Goal: Task Accomplishment & Management: Manage account settings

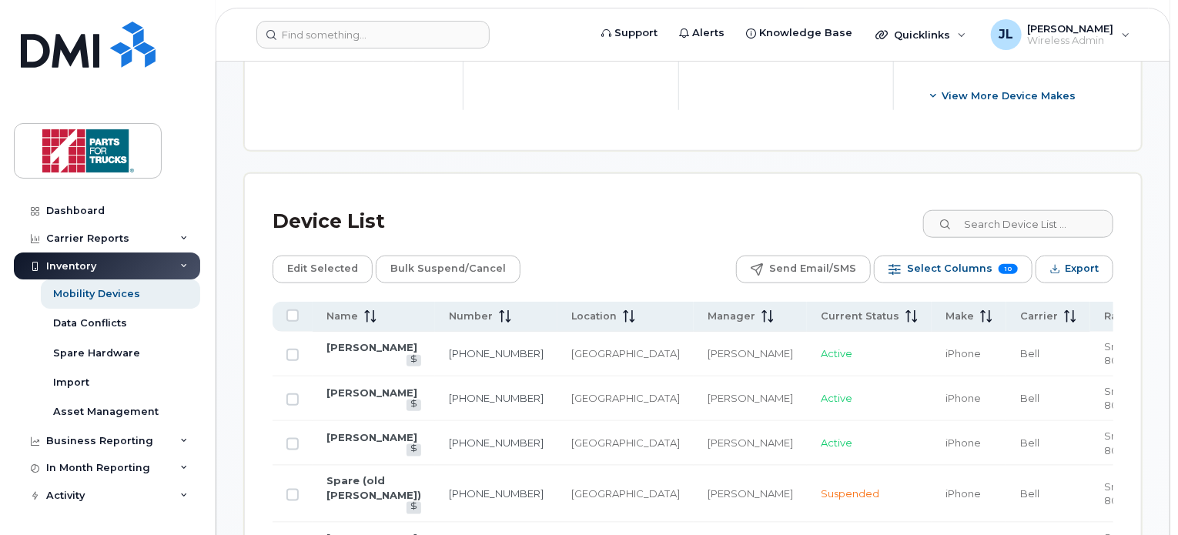
scroll to position [685, 0]
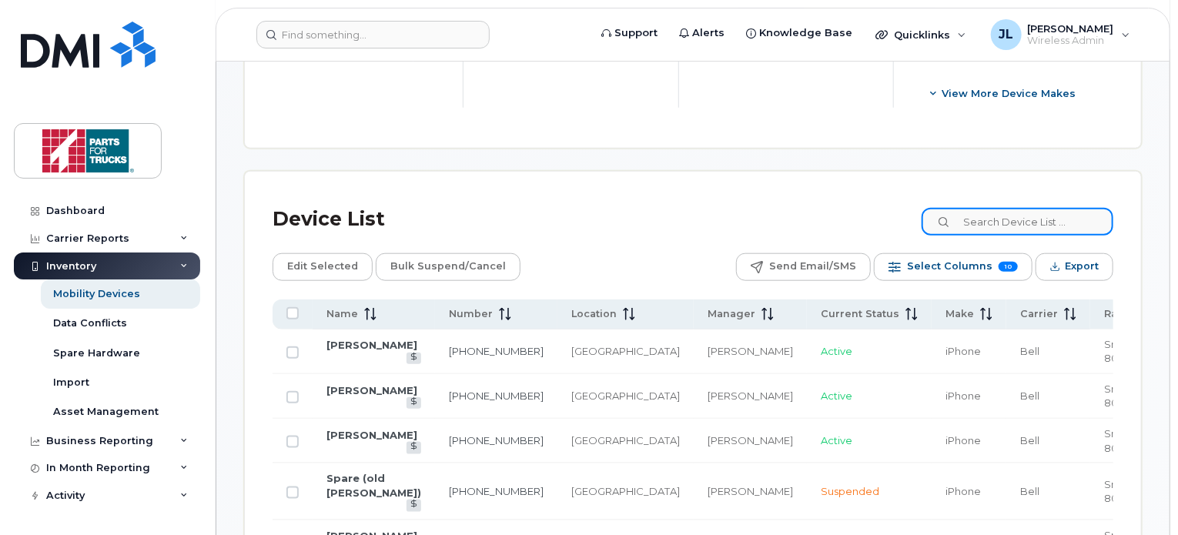
click at [1019, 230] on input at bounding box center [1018, 222] width 192 height 28
type input "[PERSON_NAME]"
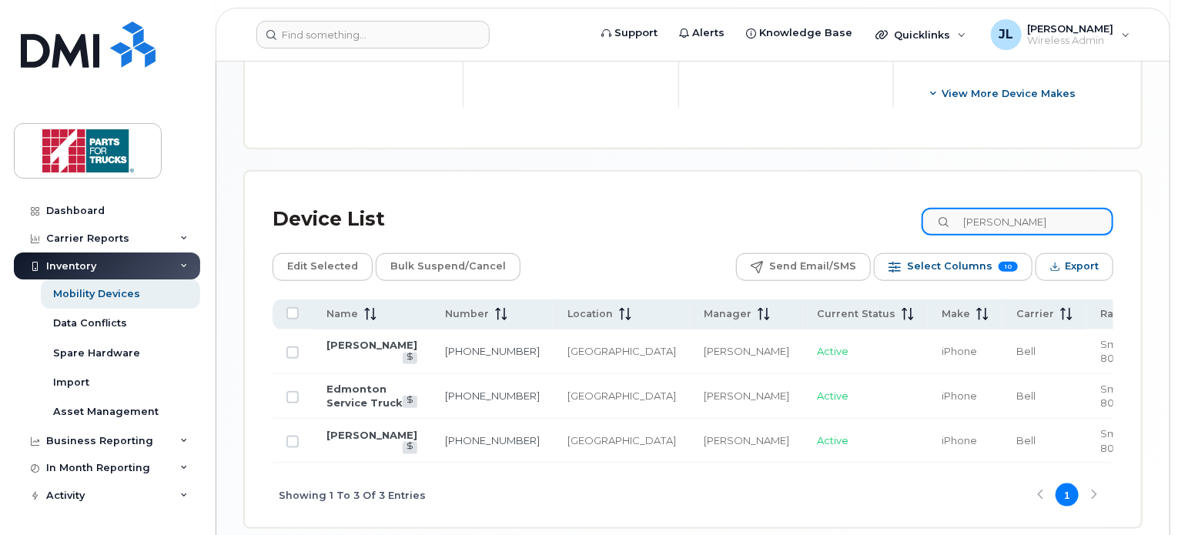
scroll to position [752, 0]
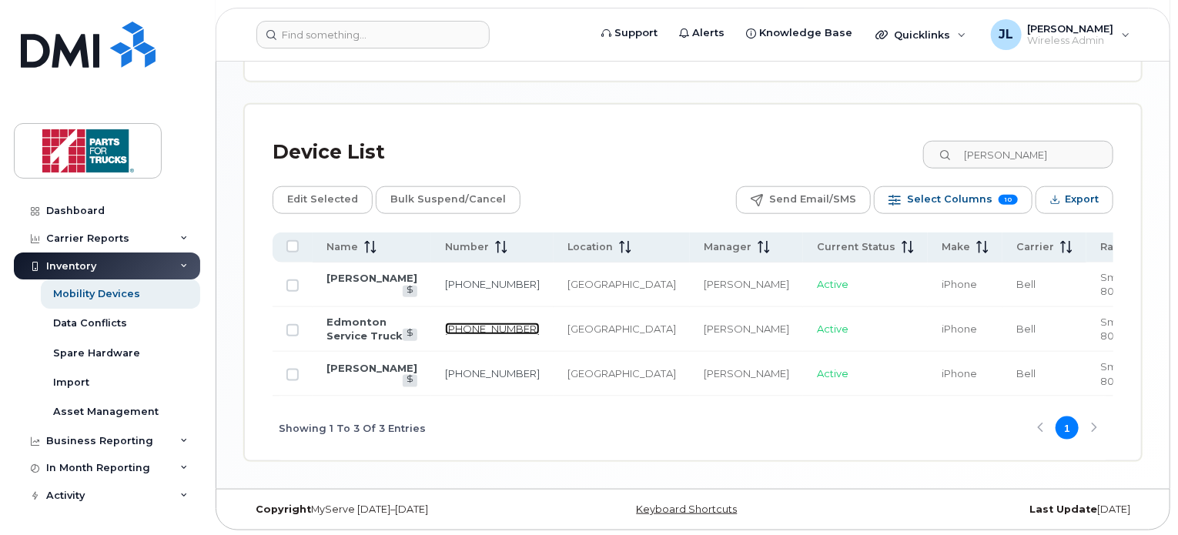
click at [465, 323] on link "[PHONE_NUMBER]" at bounding box center [492, 329] width 95 height 12
click at [476, 323] on link "587-341-5400" at bounding box center [492, 329] width 95 height 12
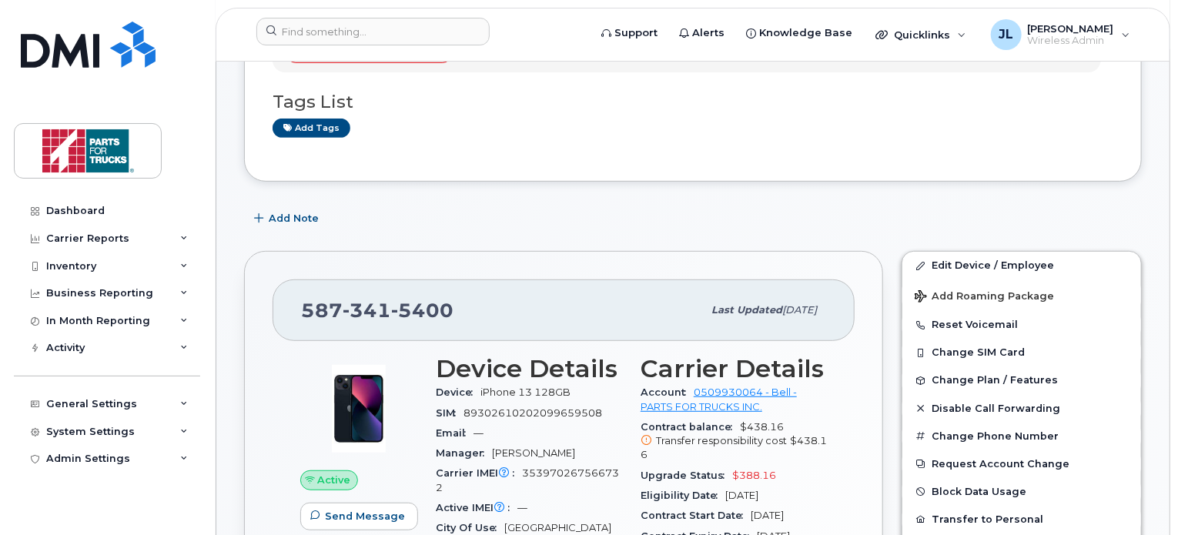
scroll to position [372, 0]
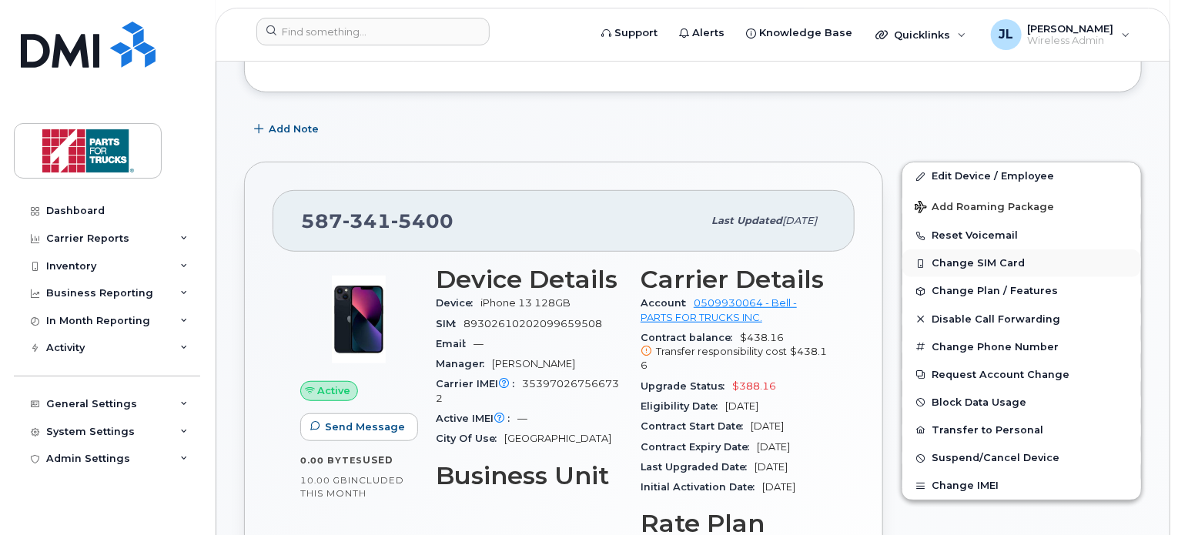
click at [1007, 268] on button "Change SIM Card" at bounding box center [1021, 263] width 239 height 28
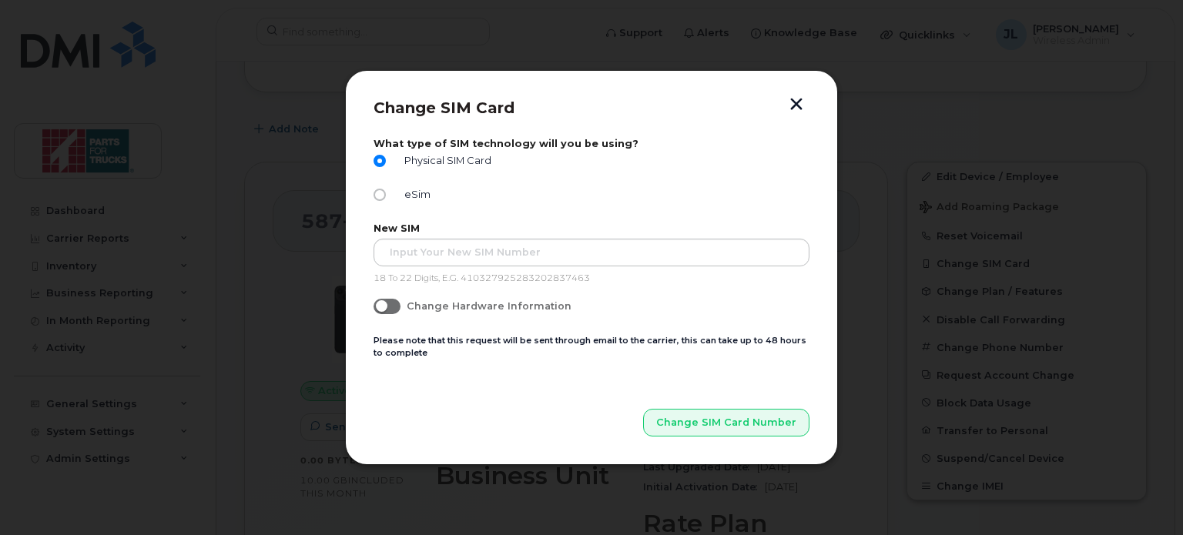
click at [792, 101] on button "button" at bounding box center [795, 106] width 23 height 16
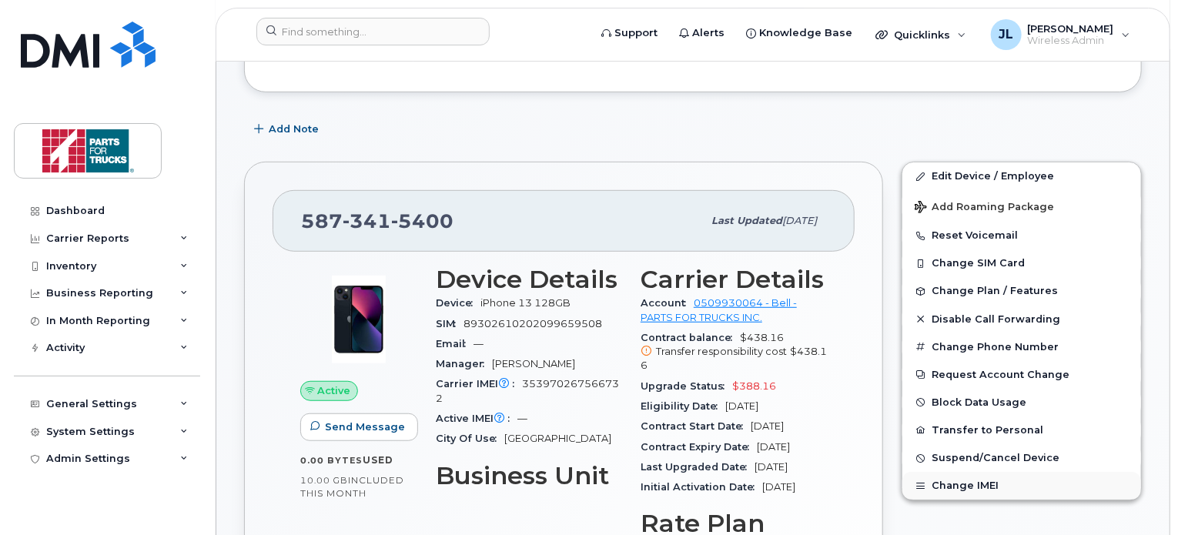
scroll to position [454, 0]
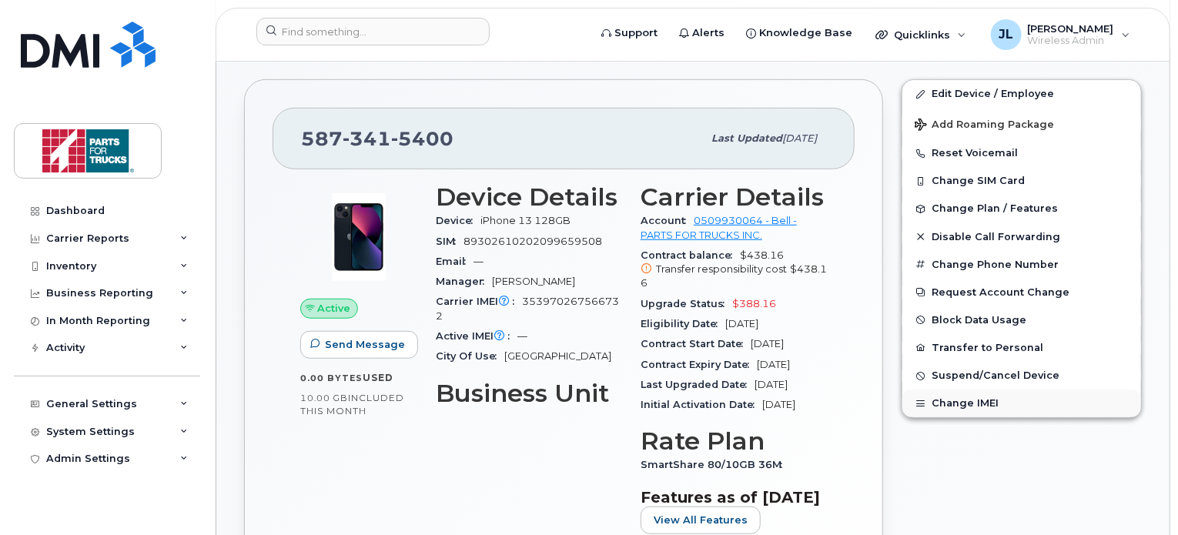
click at [958, 396] on button "Change IMEI" at bounding box center [1021, 404] width 239 height 28
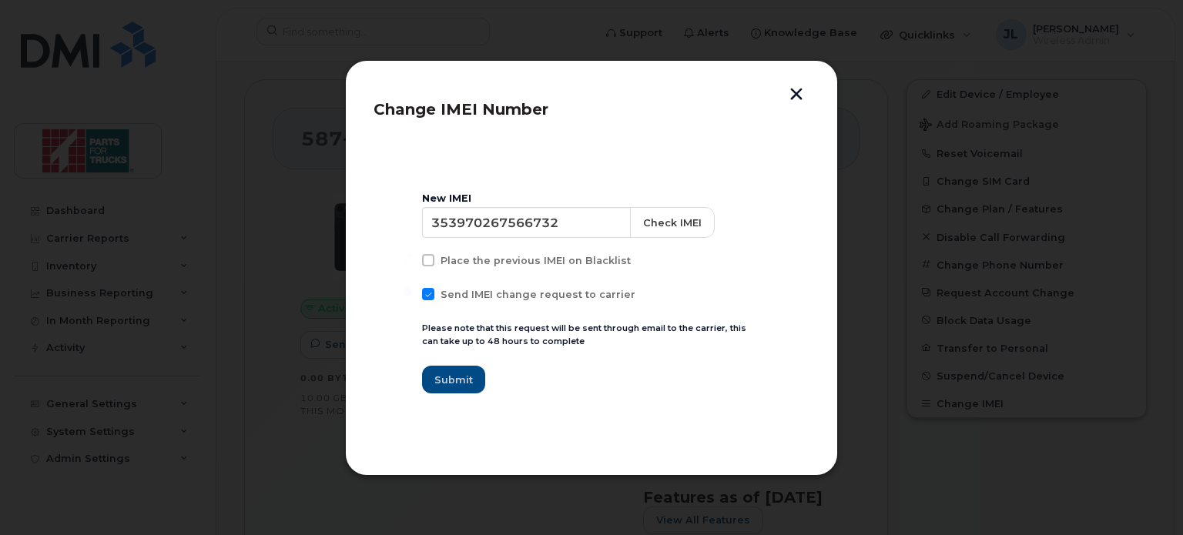
click at [798, 95] on button "button" at bounding box center [795, 96] width 23 height 16
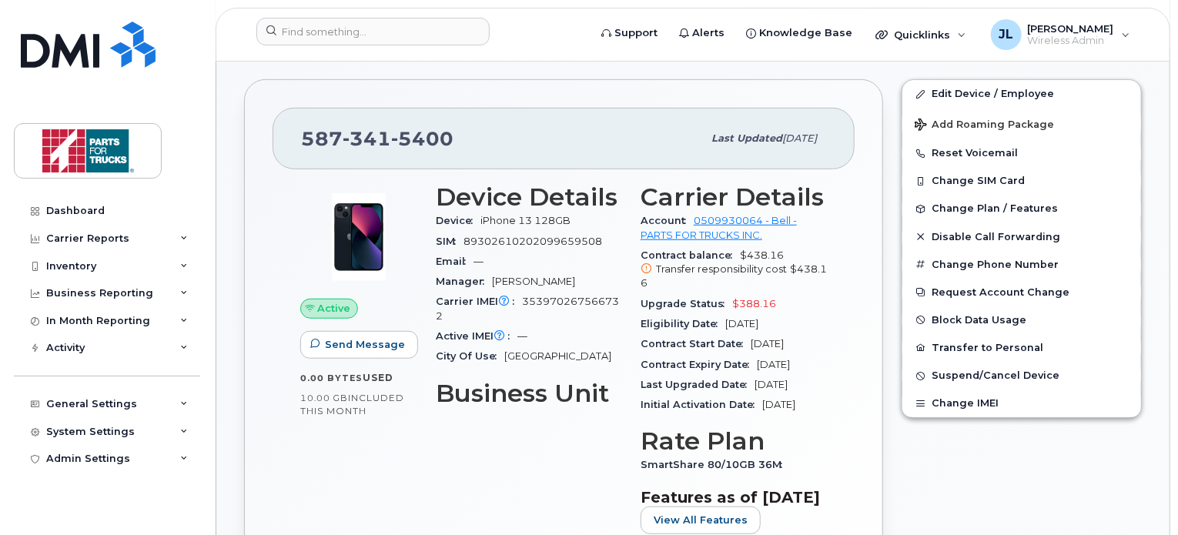
click at [871, 118] on div "587 341 5400 Last updated Sep 18, 2025 Active Send Message 0.00 Bytes  used 10.…" at bounding box center [563, 361] width 639 height 565
click at [979, 412] on button "Change IMEI" at bounding box center [1021, 404] width 239 height 28
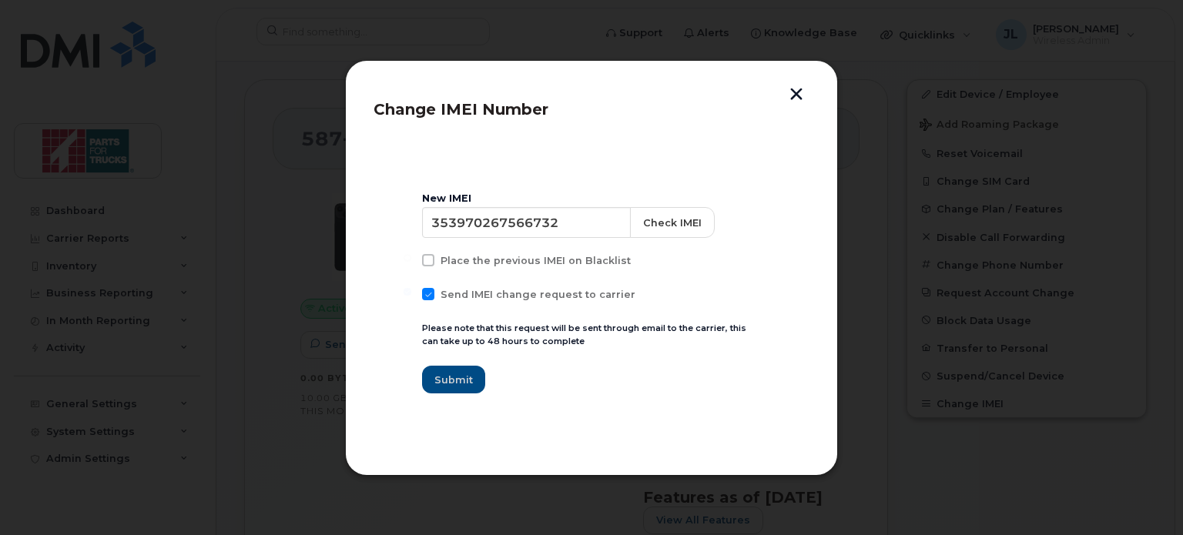
click at [799, 92] on button "button" at bounding box center [795, 96] width 23 height 16
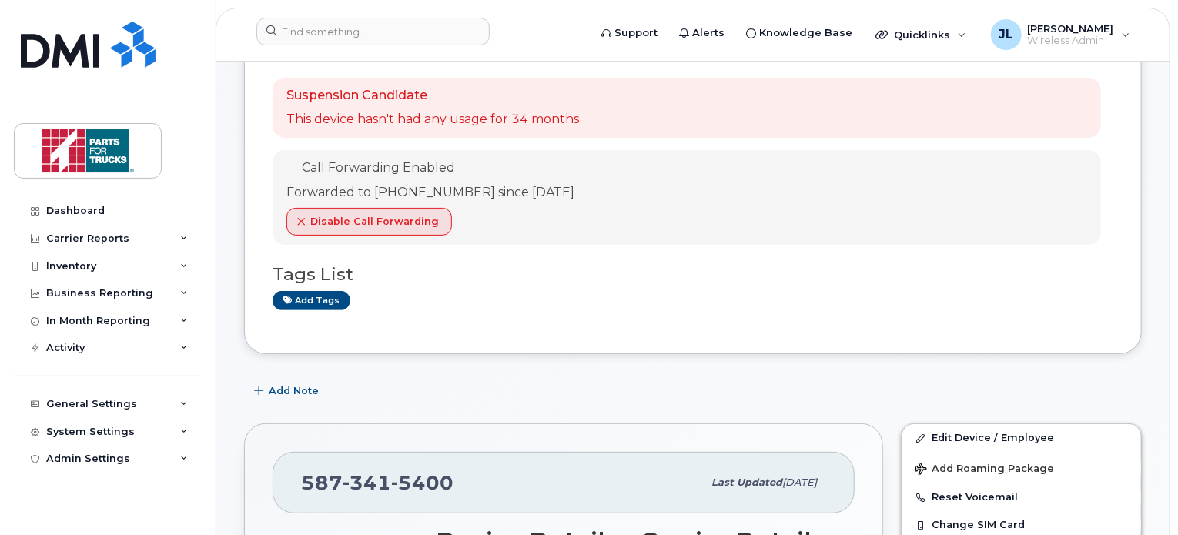
scroll to position [111, 0]
click at [371, 480] on span "341" at bounding box center [367, 481] width 49 height 23
click at [371, 475] on span "341" at bounding box center [367, 481] width 49 height 23
copy span "[PHONE_NUMBER]"
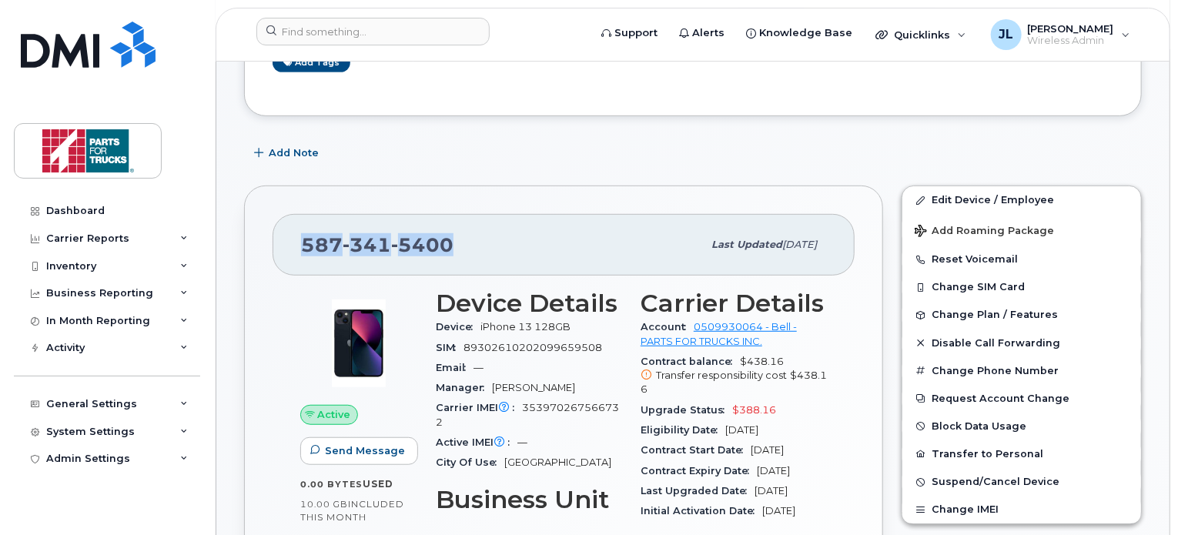
scroll to position [357, 0]
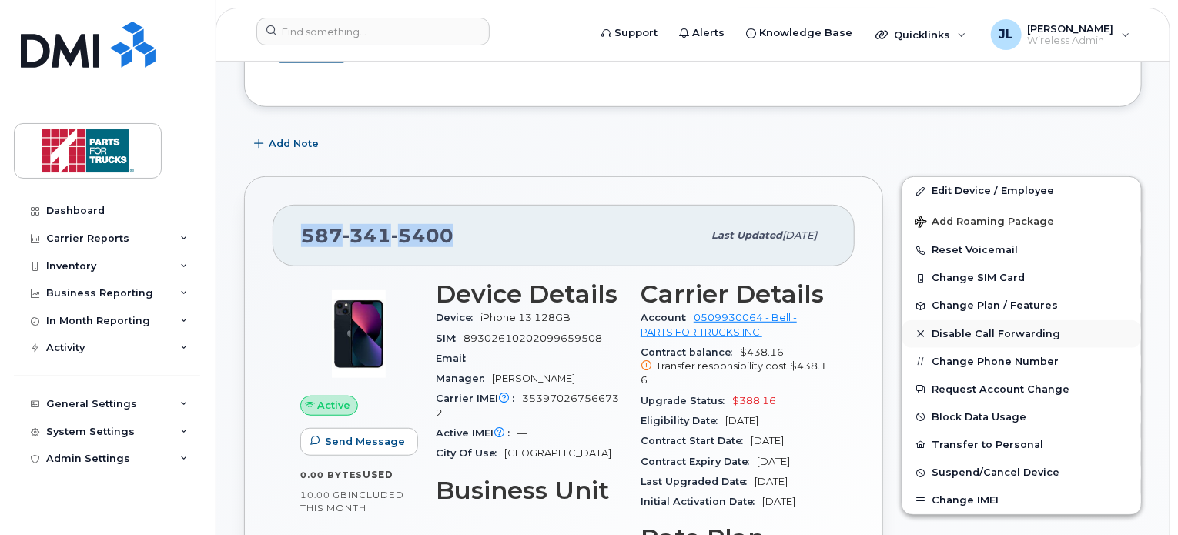
click at [948, 333] on span "Disable Call Forwarding" at bounding box center [996, 334] width 129 height 12
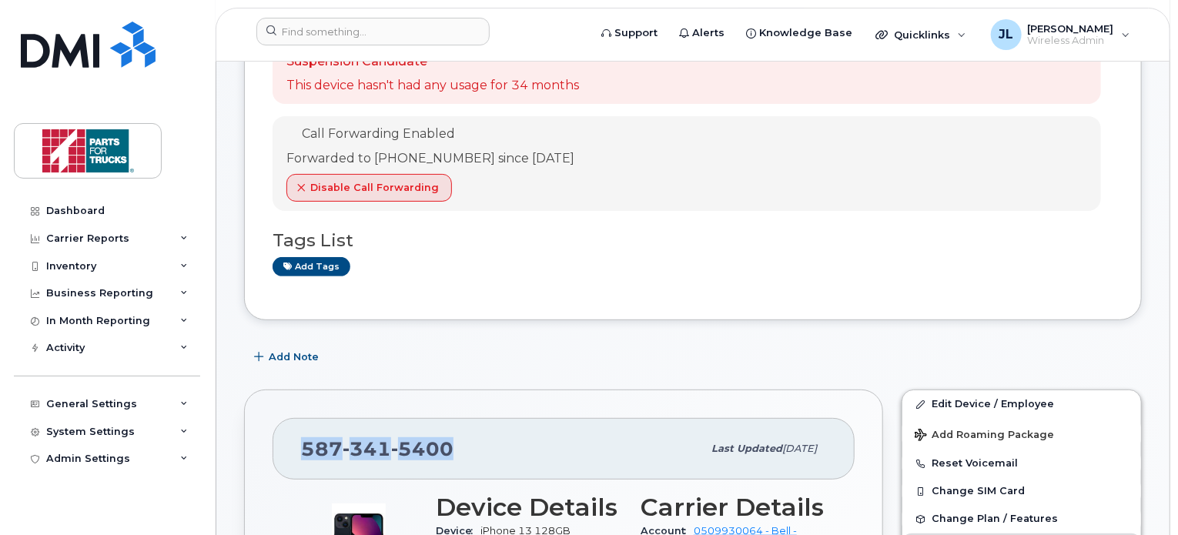
scroll to position [125, 0]
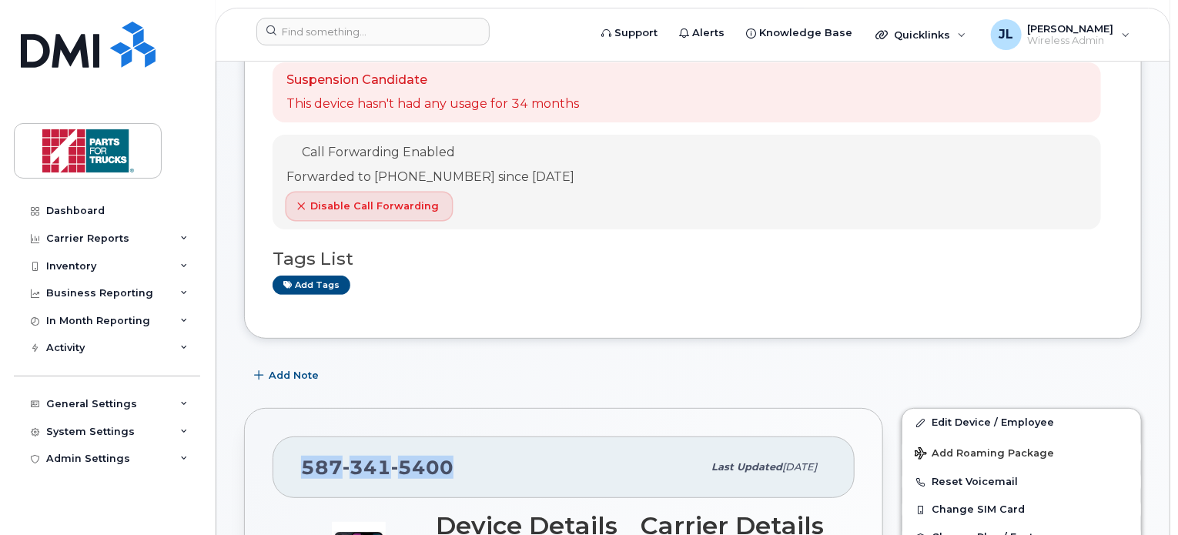
click at [301, 209] on icon "button" at bounding box center [300, 206] width 9 height 9
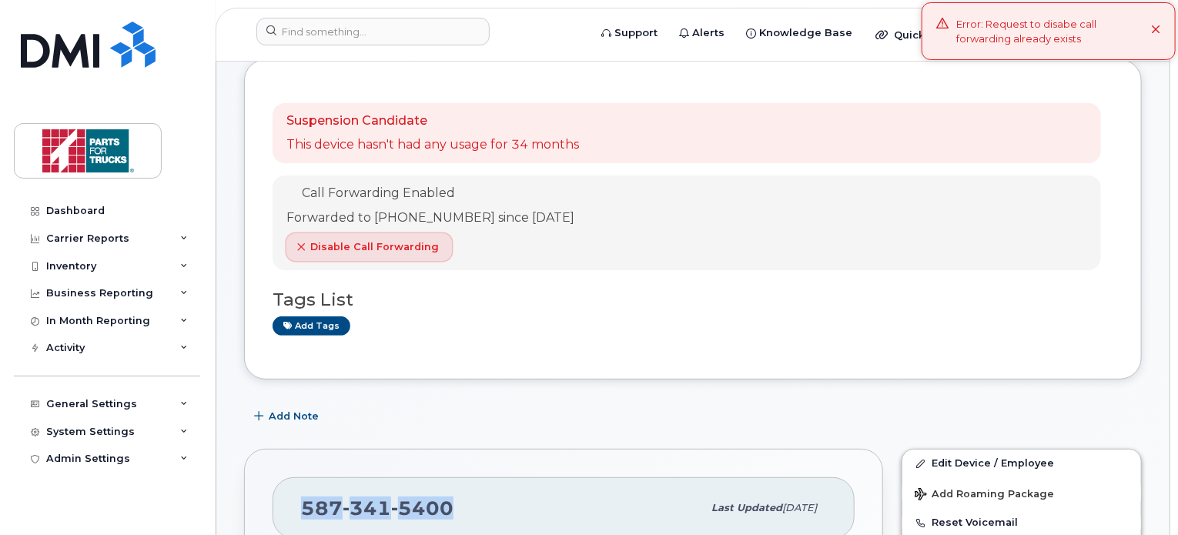
scroll to position [79, 0]
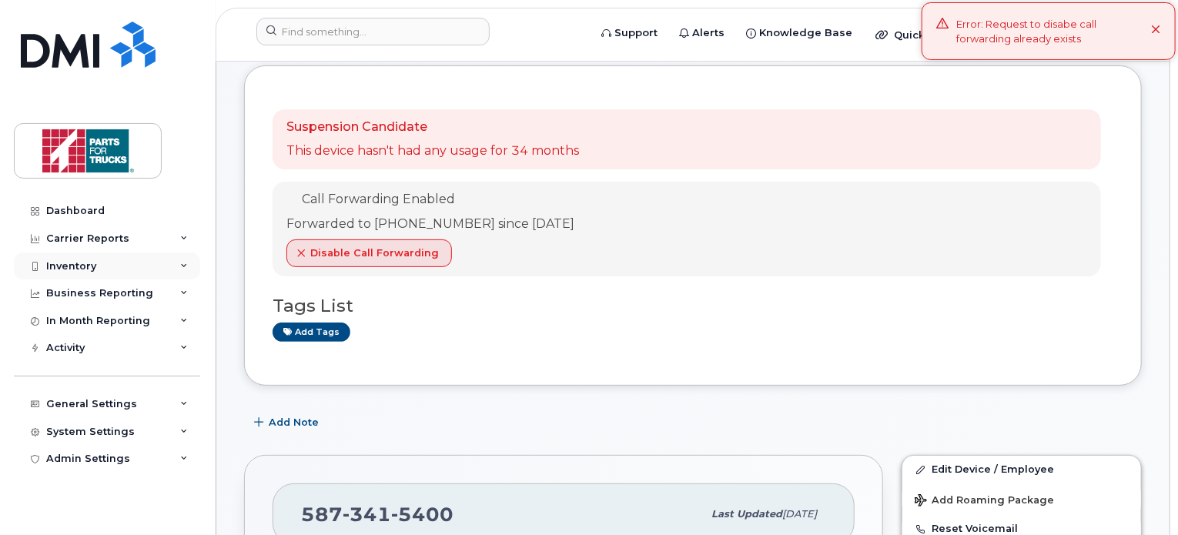
click at [116, 264] on div "Inventory" at bounding box center [107, 267] width 186 height 28
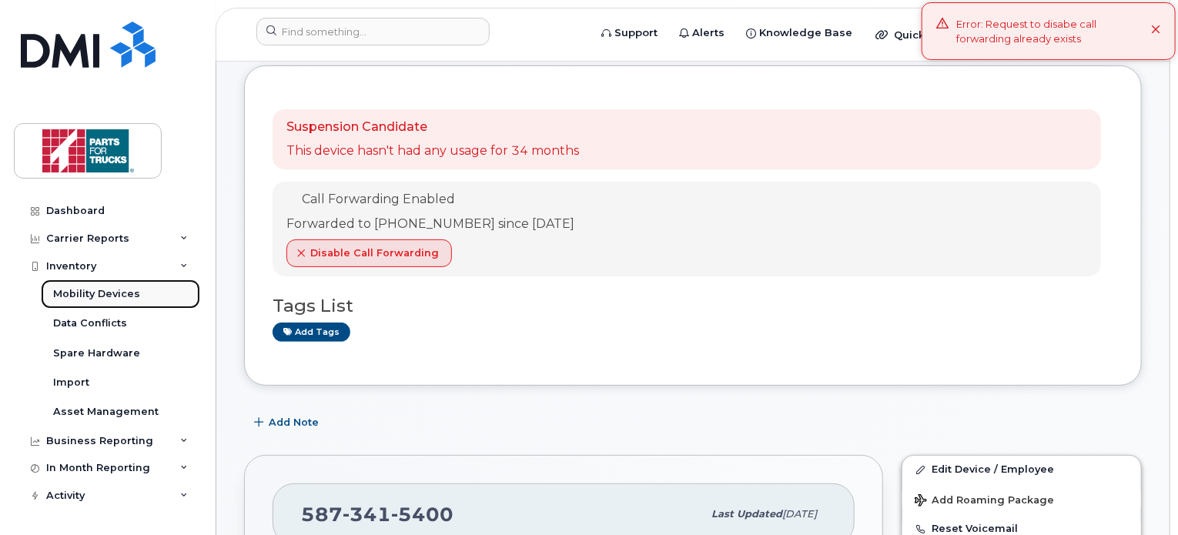
click at [102, 299] on div "Mobility Devices" at bounding box center [96, 294] width 87 height 14
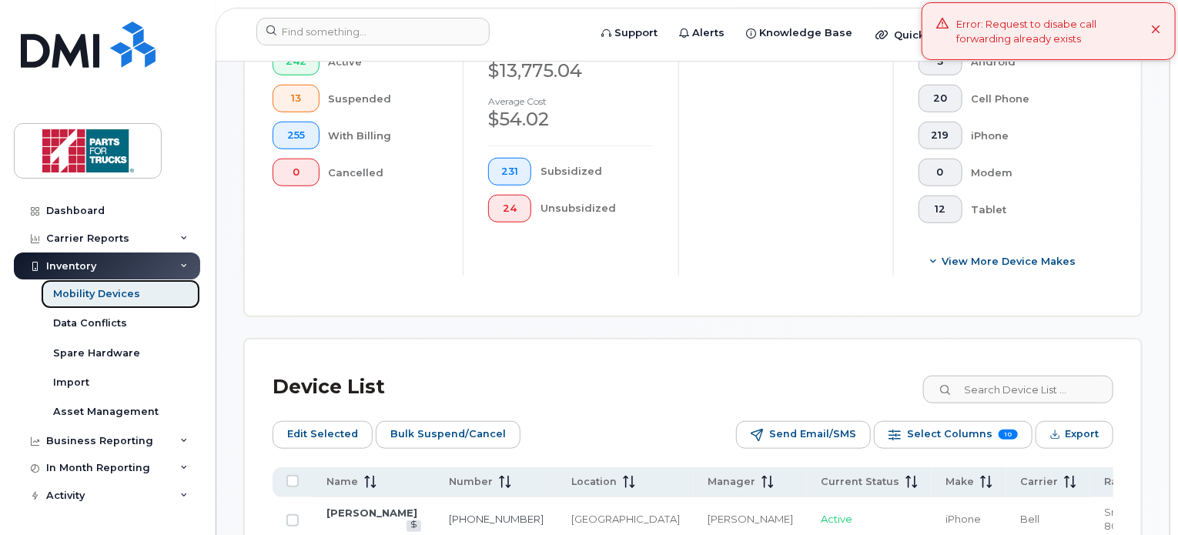
scroll to position [627, 0]
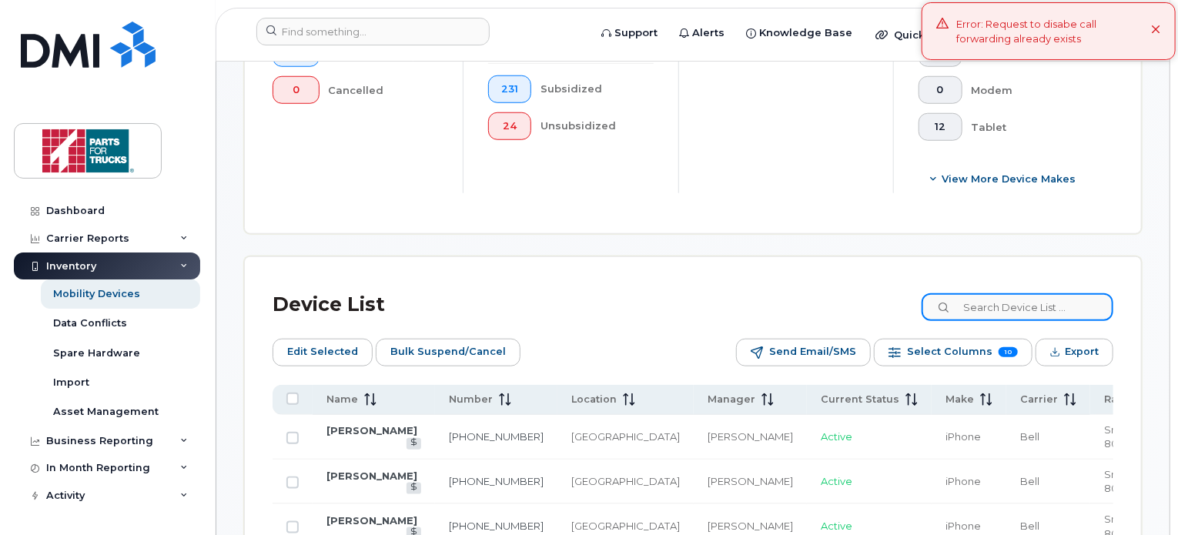
drag, startPoint x: 1032, startPoint y: 300, endPoint x: 1043, endPoint y: 288, distance: 16.4
click at [1043, 288] on div "Device List" at bounding box center [693, 305] width 841 height 40
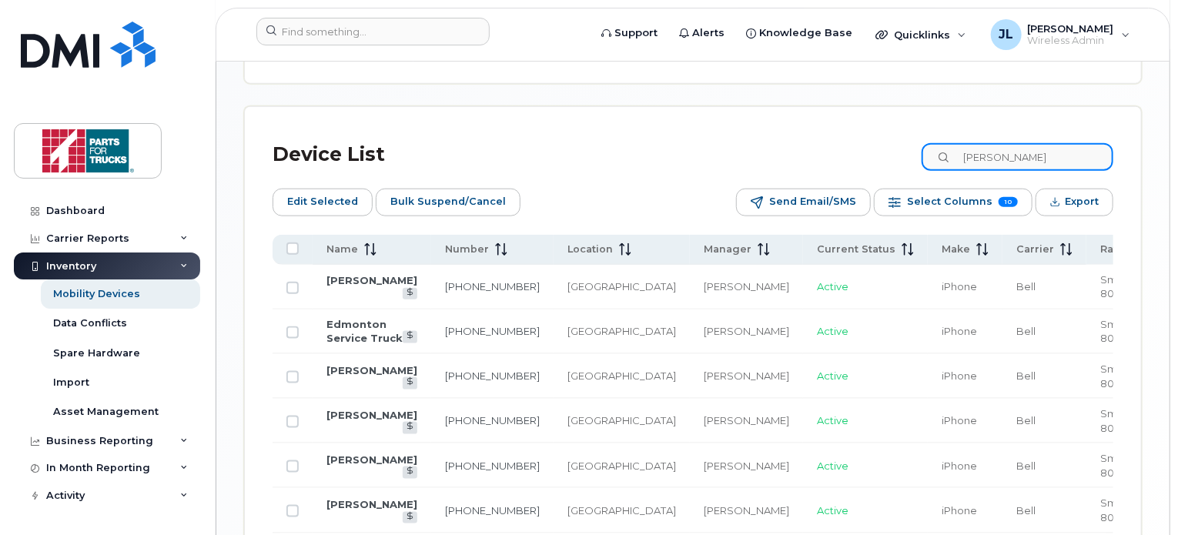
scroll to position [778, 0]
type input "Dave gag"
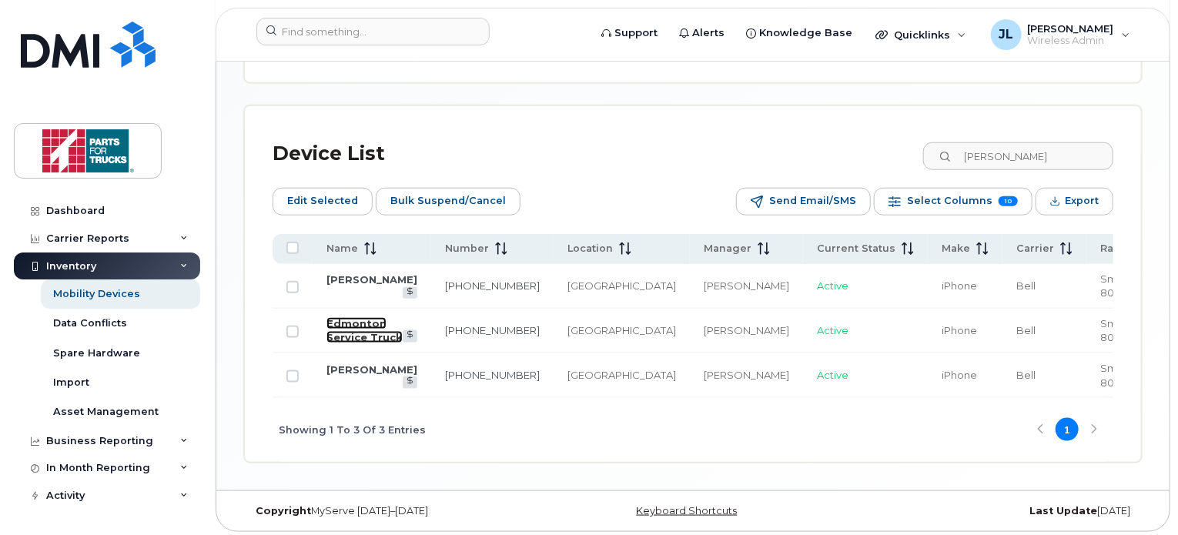
click at [354, 325] on link "Edmonton Service Truck" at bounding box center [364, 330] width 76 height 27
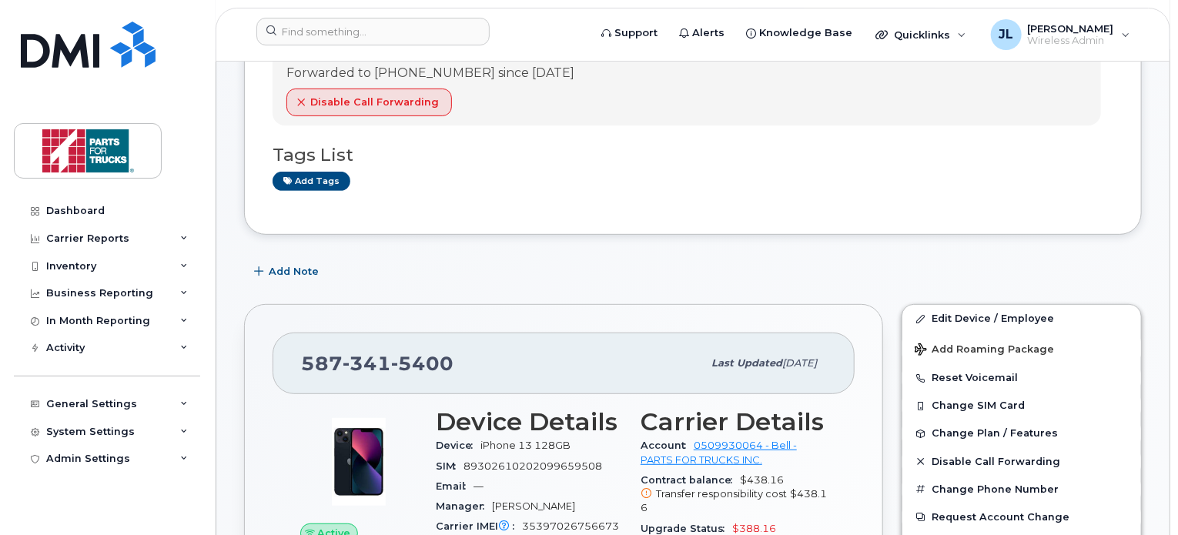
scroll to position [348, 0]
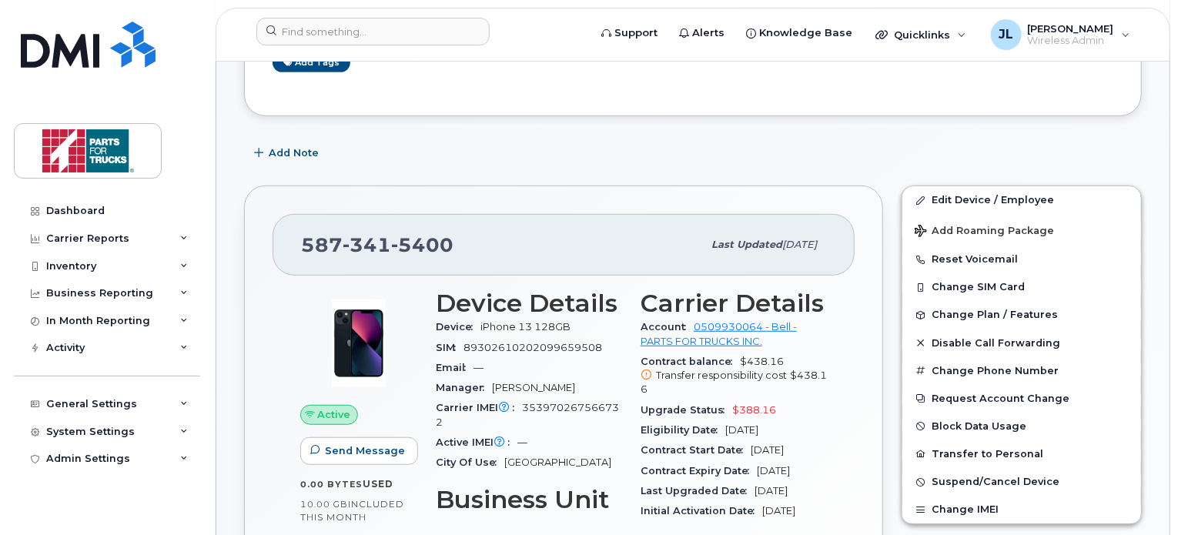
click at [393, 244] on span "5400" at bounding box center [422, 244] width 62 height 23
copy span "[PHONE_NUMBER]"
click at [848, 155] on div "Add Note" at bounding box center [693, 153] width 898 height 28
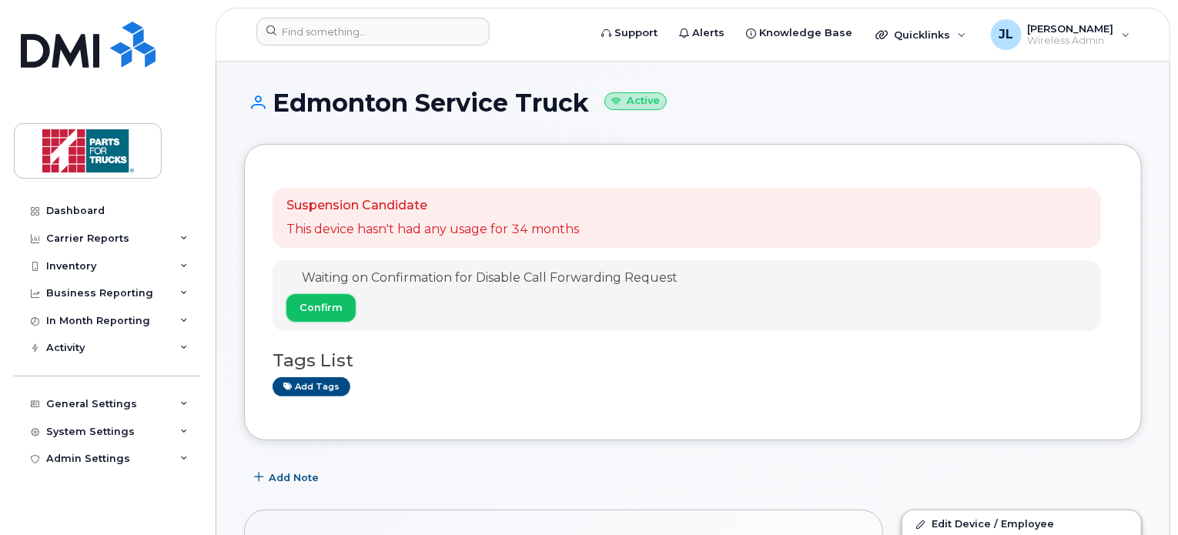
click at [323, 309] on span "Confirm" at bounding box center [320, 307] width 43 height 15
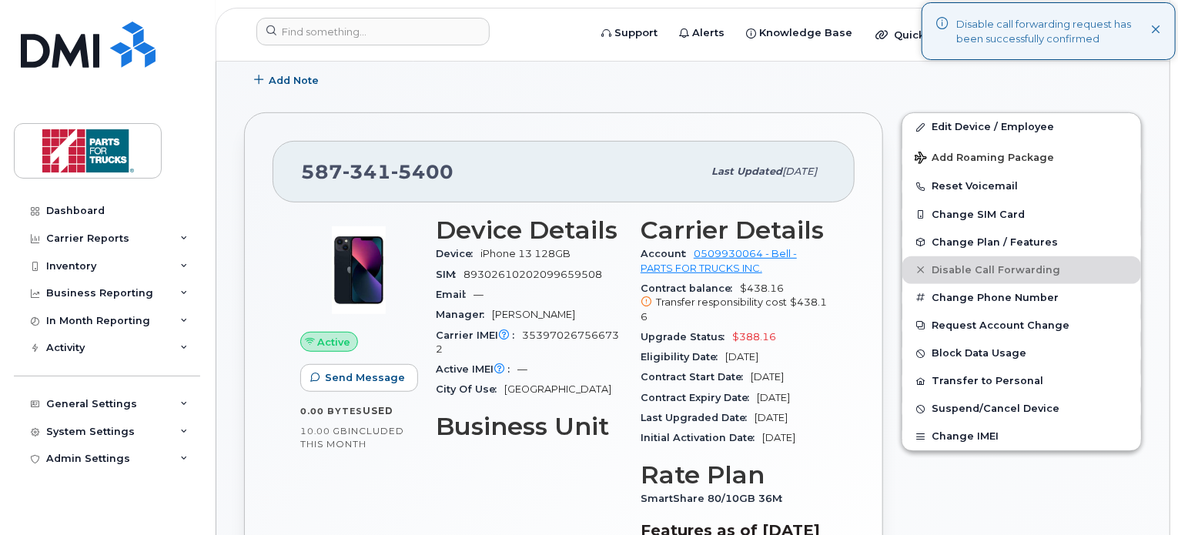
scroll to position [262, 0]
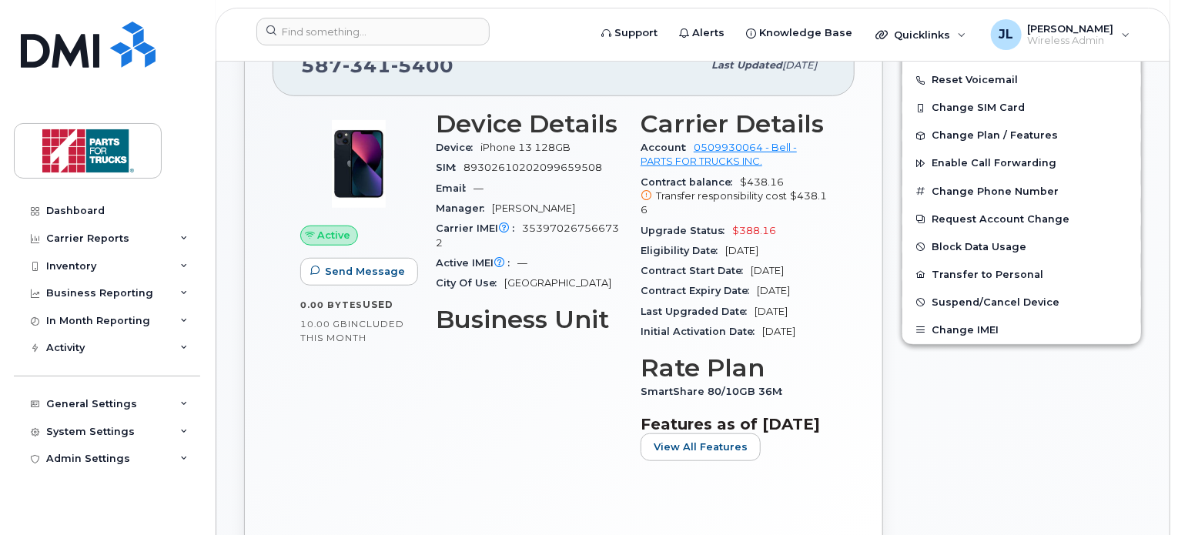
scroll to position [482, 0]
click at [966, 329] on button "Change IMEI" at bounding box center [1021, 329] width 239 height 28
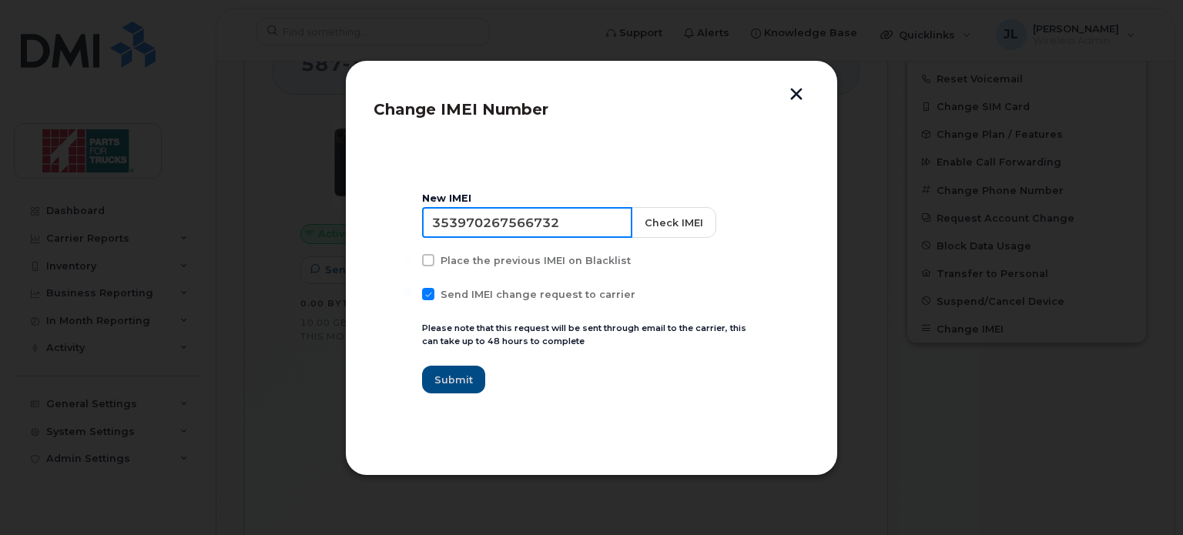
click at [551, 221] on input "353970267566732" at bounding box center [527, 222] width 210 height 31
drag, startPoint x: 584, startPoint y: 222, endPoint x: 342, endPoint y: 189, distance: 244.1
click at [342, 189] on div "Change IMEI Number New IMEI [TECHNICAL_ID] Check IMEI Place the previous IMEI o…" at bounding box center [591, 267] width 1183 height 535
paste input "5616301562595"
type input "355616301562595"
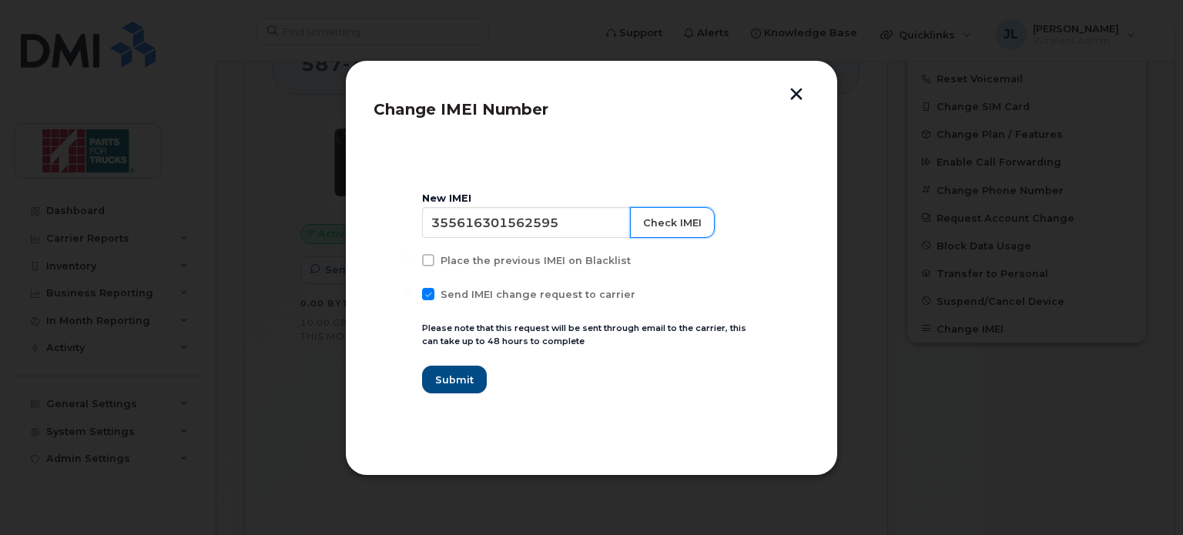
click at [673, 231] on button "Check IMEI" at bounding box center [672, 222] width 85 height 31
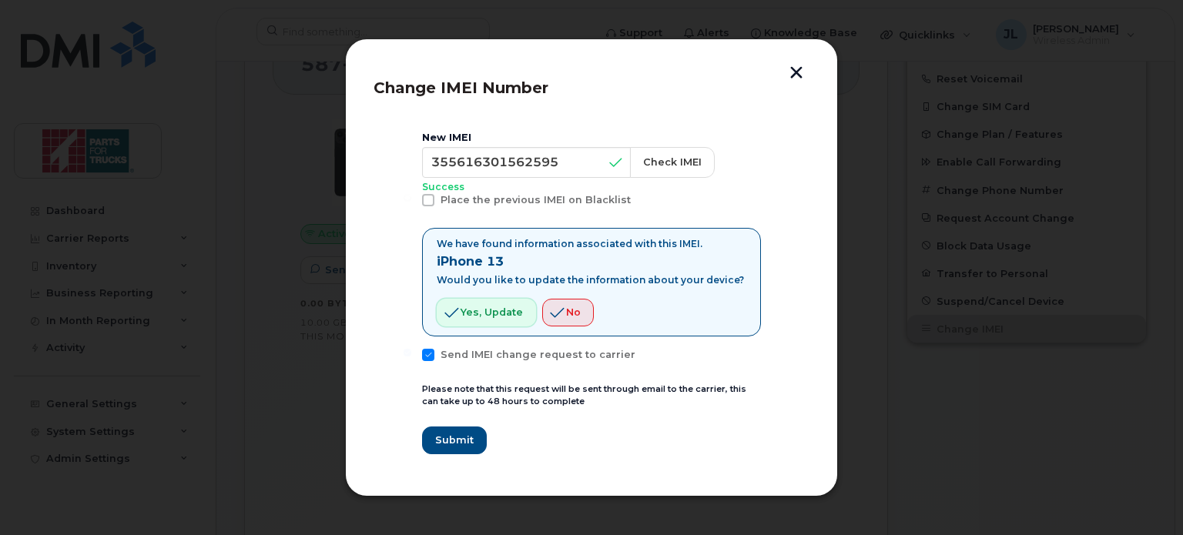
click at [465, 313] on span "Yes, update" at bounding box center [491, 312] width 62 height 15
click at [483, 309] on span "Yes, update" at bounding box center [491, 312] width 62 height 15
click at [463, 433] on span "Submit" at bounding box center [453, 440] width 38 height 15
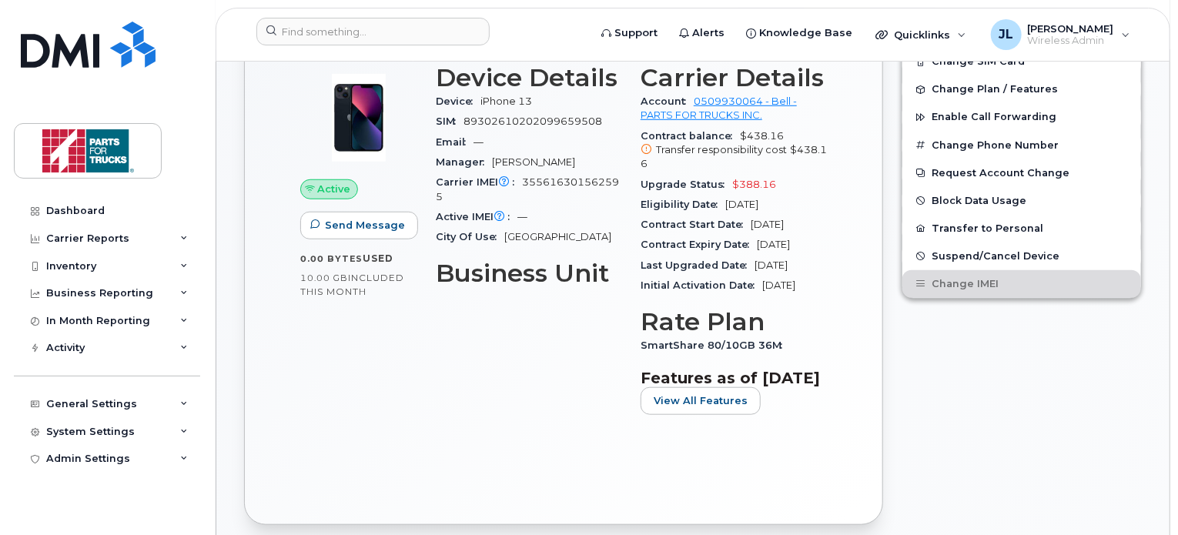
scroll to position [385, 0]
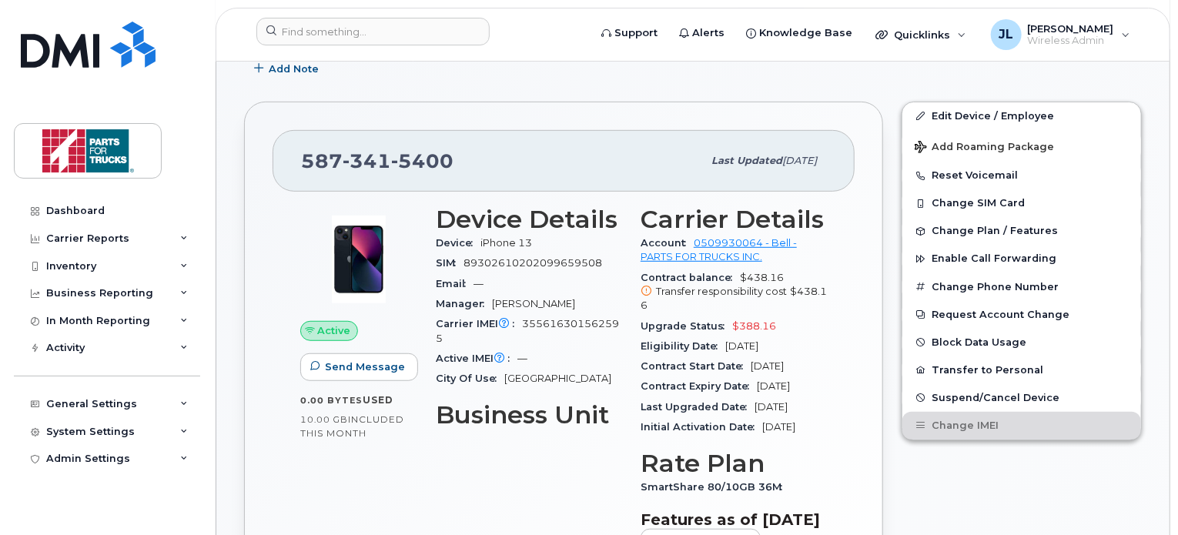
click at [411, 170] on div "[PHONE_NUMBER]" at bounding box center [501, 161] width 401 height 32
click at [411, 160] on span "5400" at bounding box center [422, 160] width 62 height 23
copy span "[PHONE_NUMBER]"
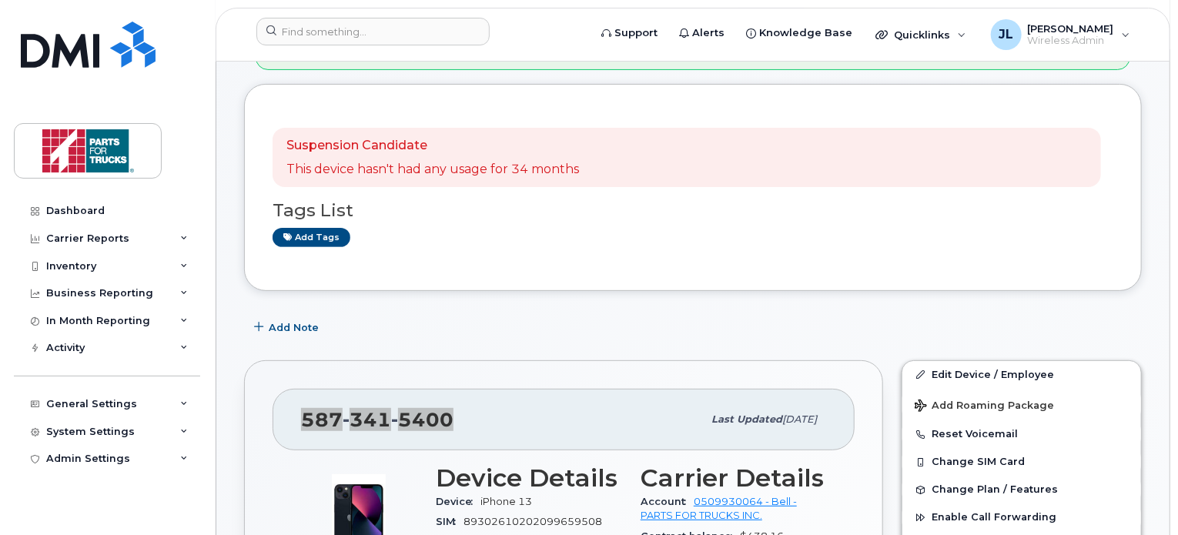
scroll to position [123, 0]
